Goal: Navigation & Orientation: Find specific page/section

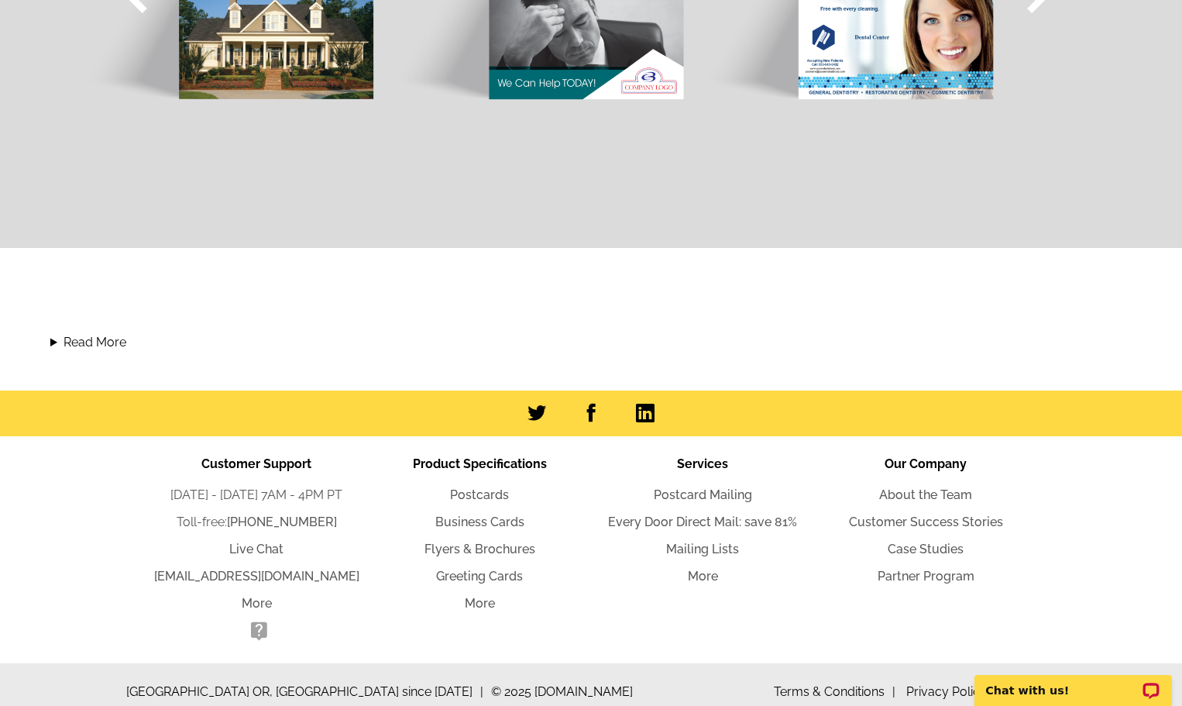
scroll to position [1528, 0]
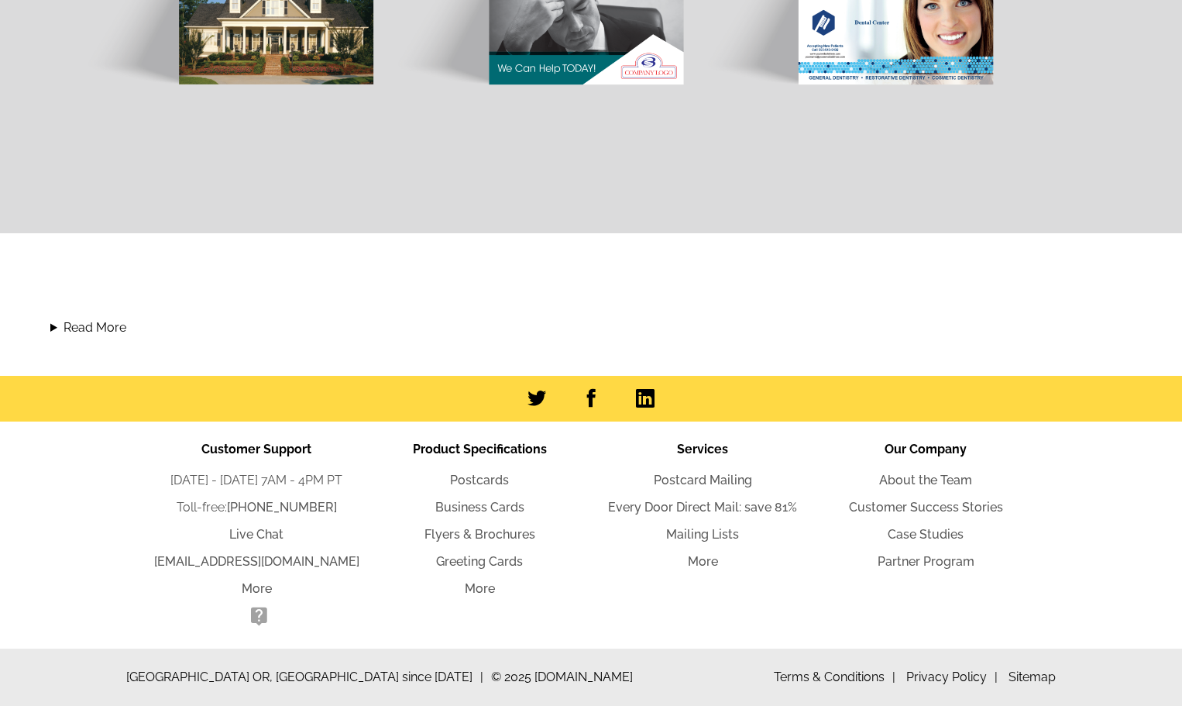
click at [826, 320] on summary "Read More" at bounding box center [590, 327] width 1081 height 19
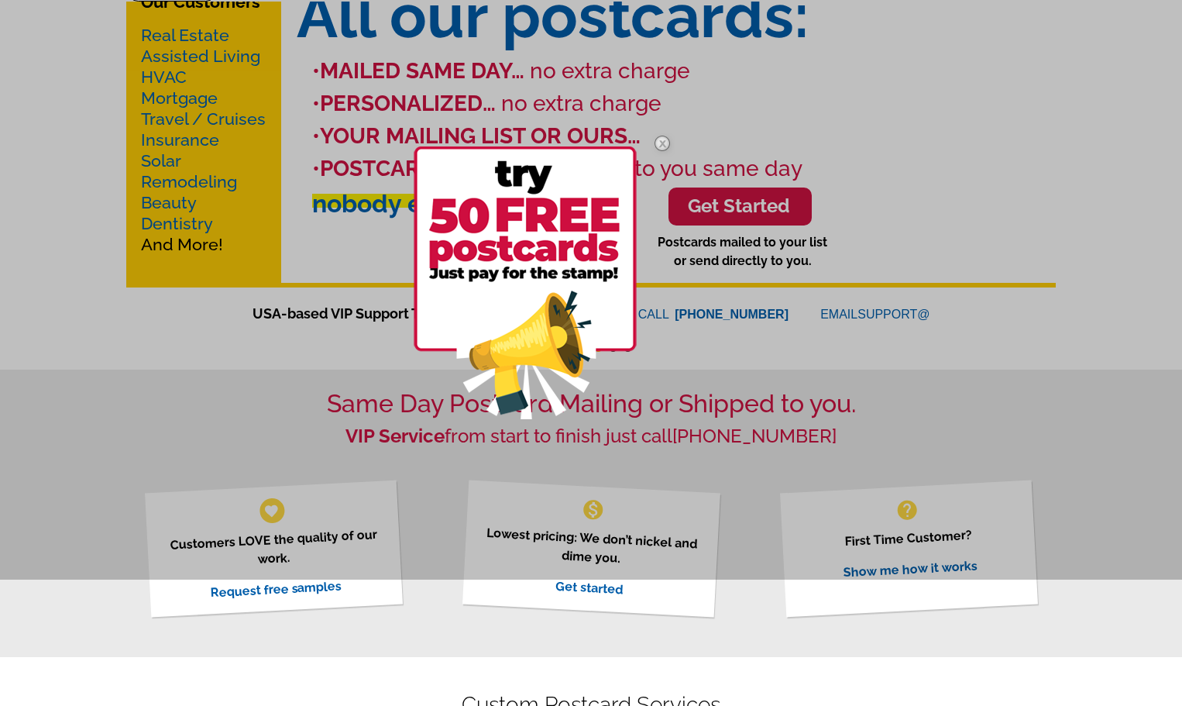
scroll to position [0, 0]
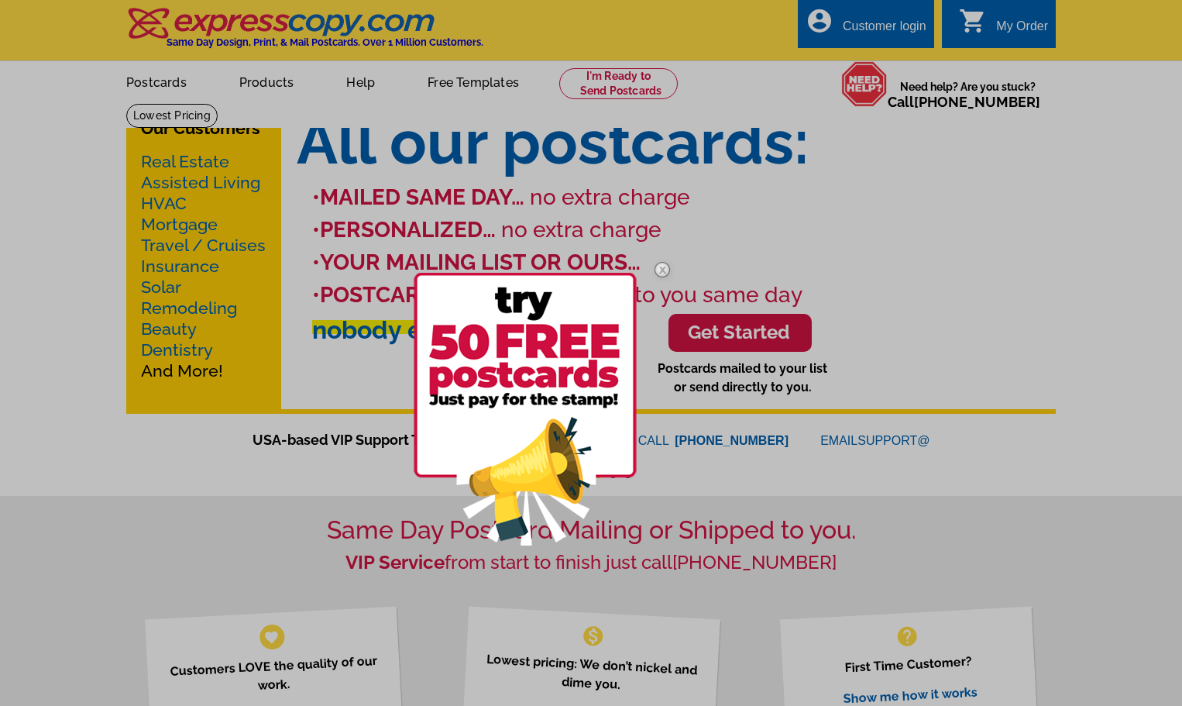
click at [257, 85] on div at bounding box center [591, 353] width 1182 height 706
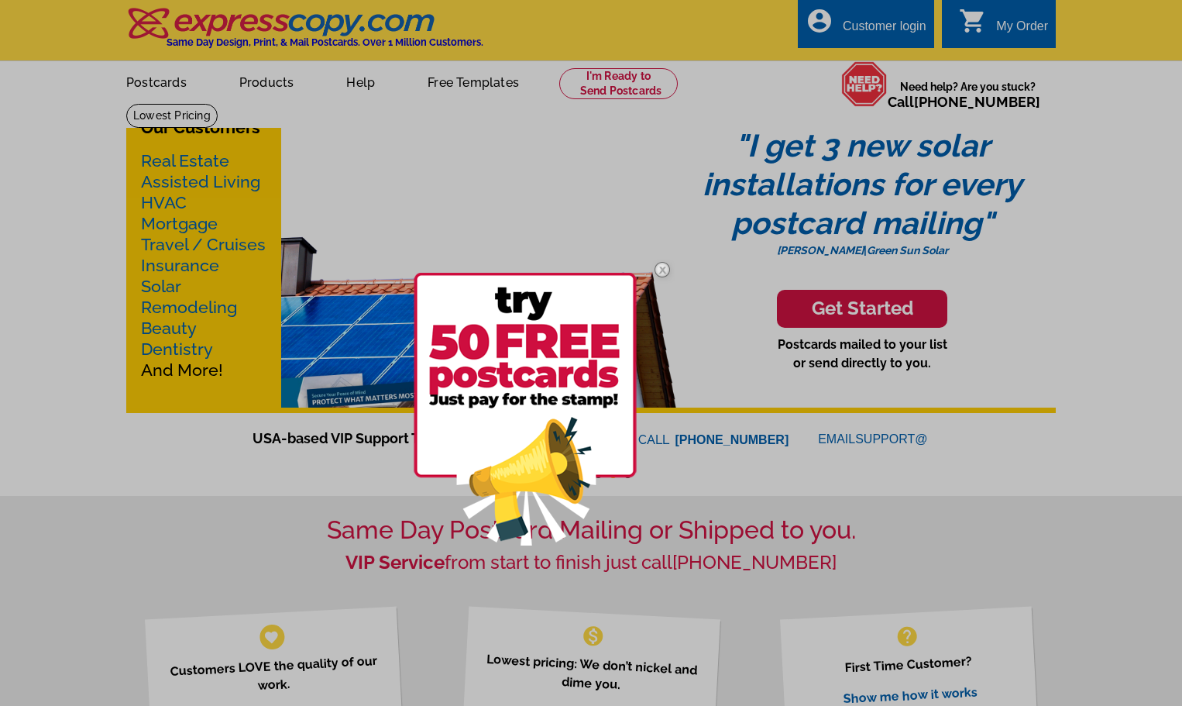
click at [659, 264] on img at bounding box center [662, 269] width 45 height 45
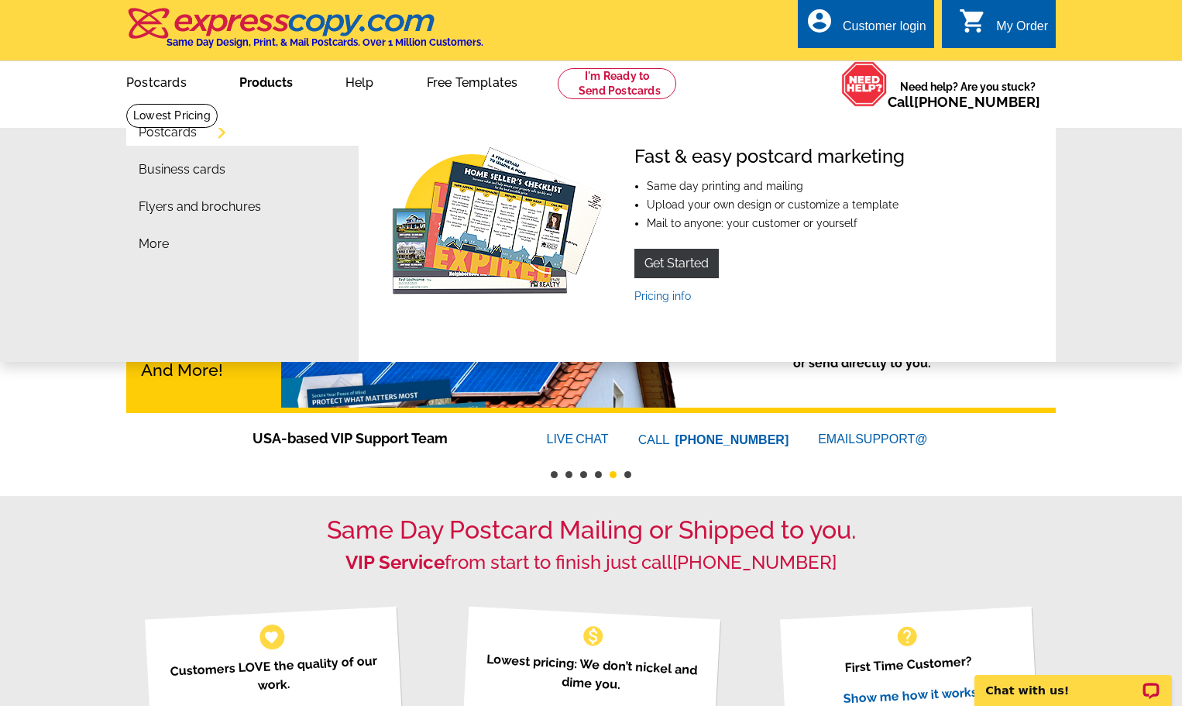
click at [239, 87] on link "Products" at bounding box center [266, 81] width 103 height 36
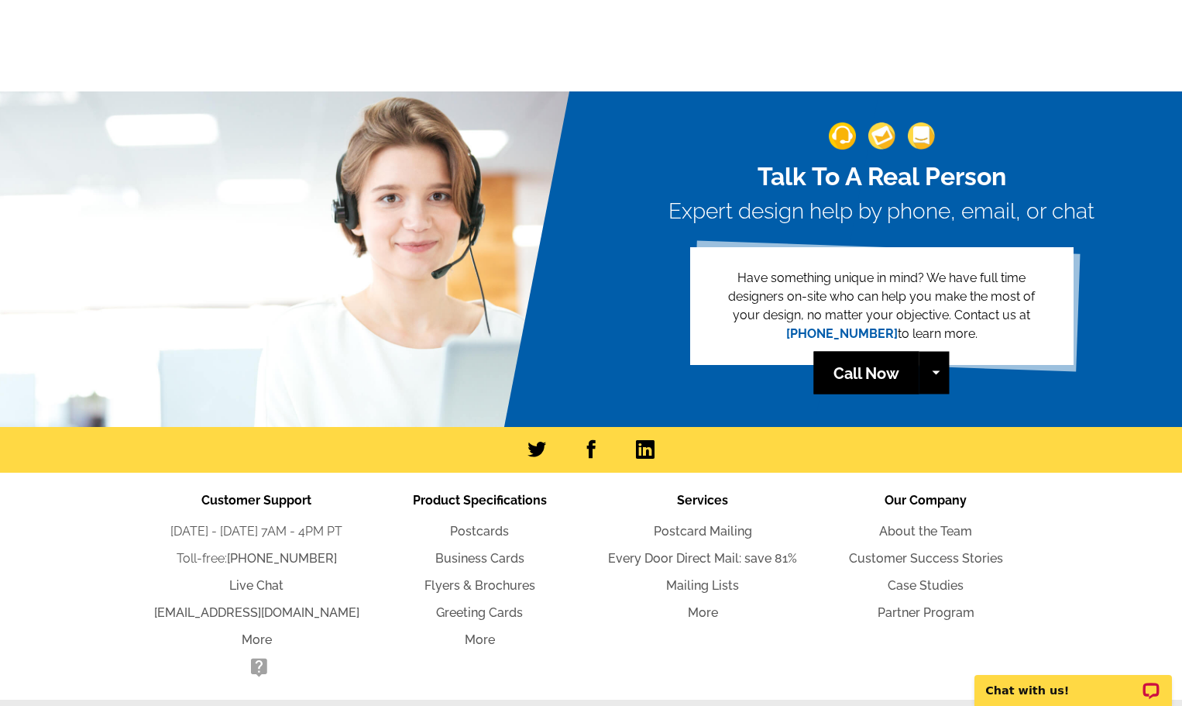
scroll to position [1524, 0]
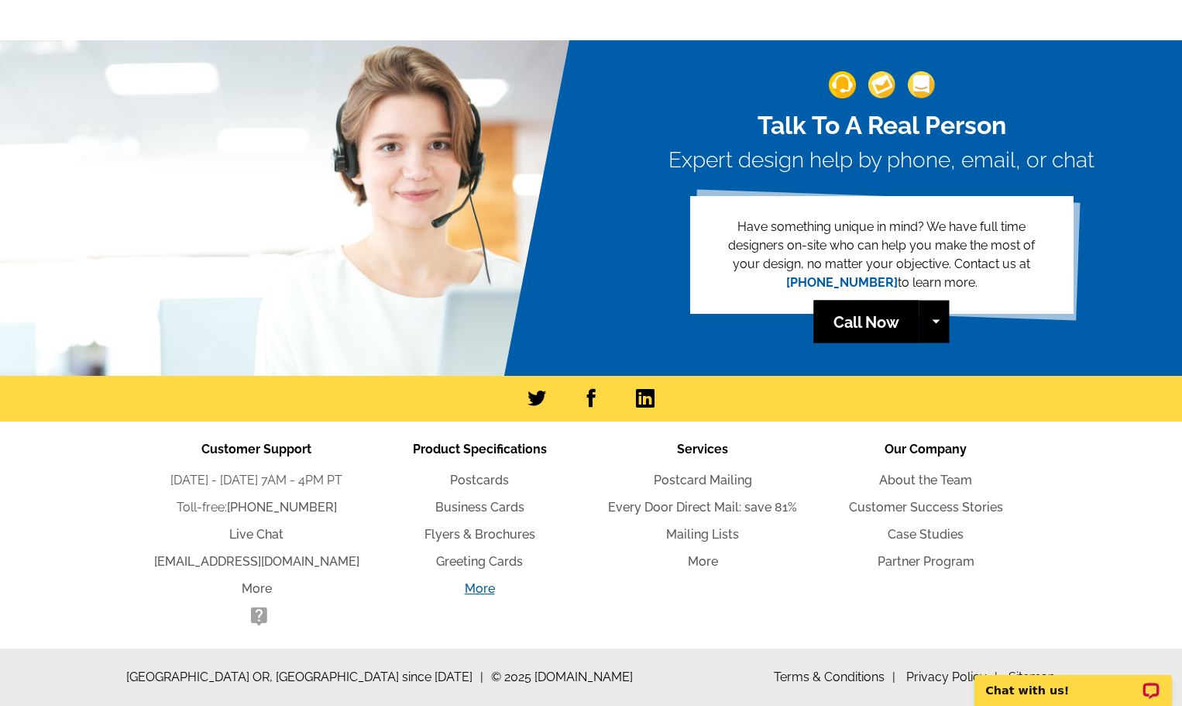
click at [470, 583] on link "More" at bounding box center [480, 588] width 30 height 15
